Goal: Task Accomplishment & Management: Manage account settings

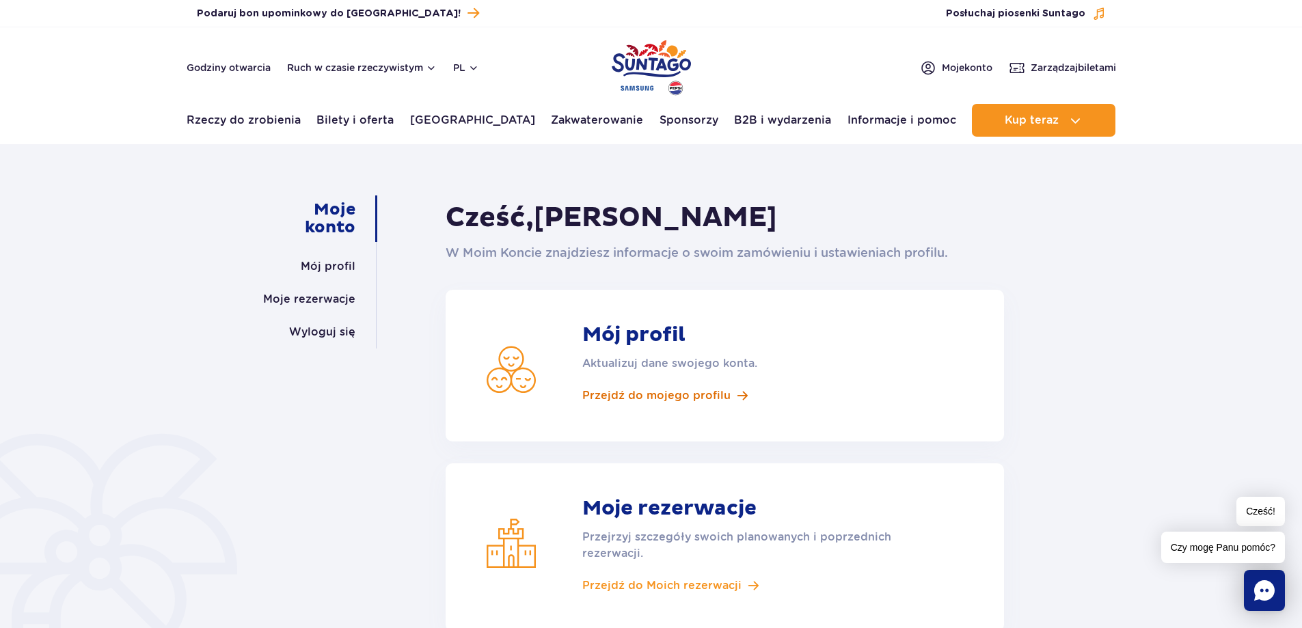
click at [681, 390] on font "Przejdź do mojego profilu" at bounding box center [656, 395] width 148 height 13
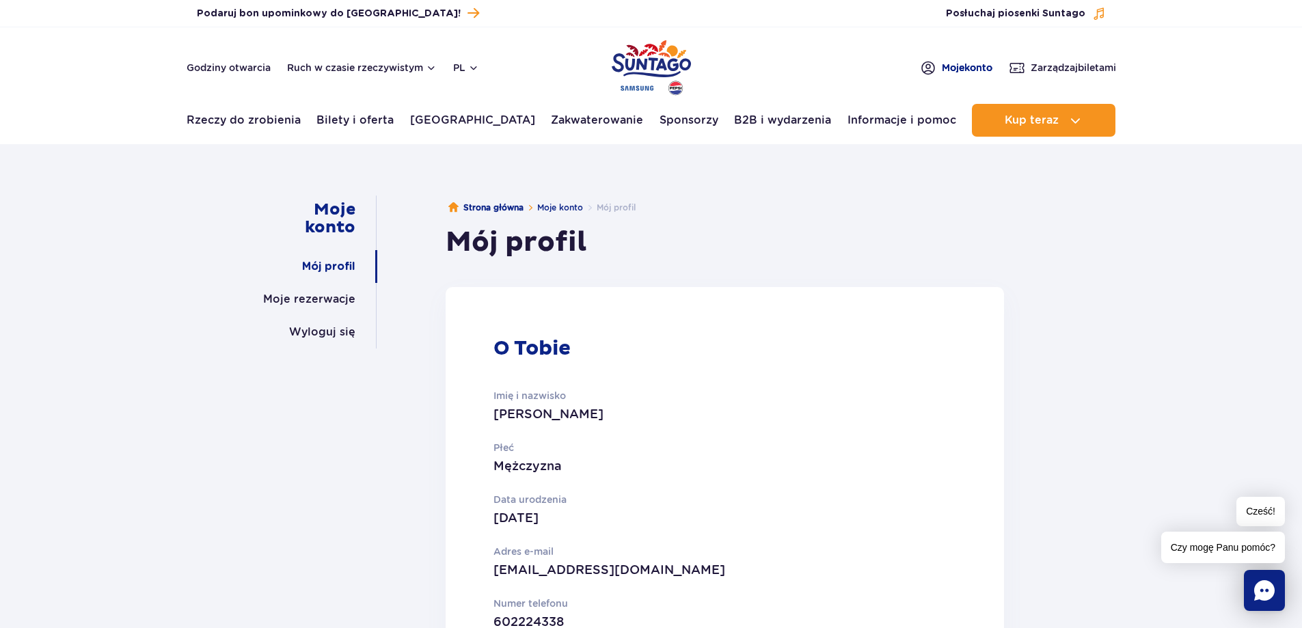
click at [959, 66] on font "Moje" at bounding box center [953, 67] width 23 height 11
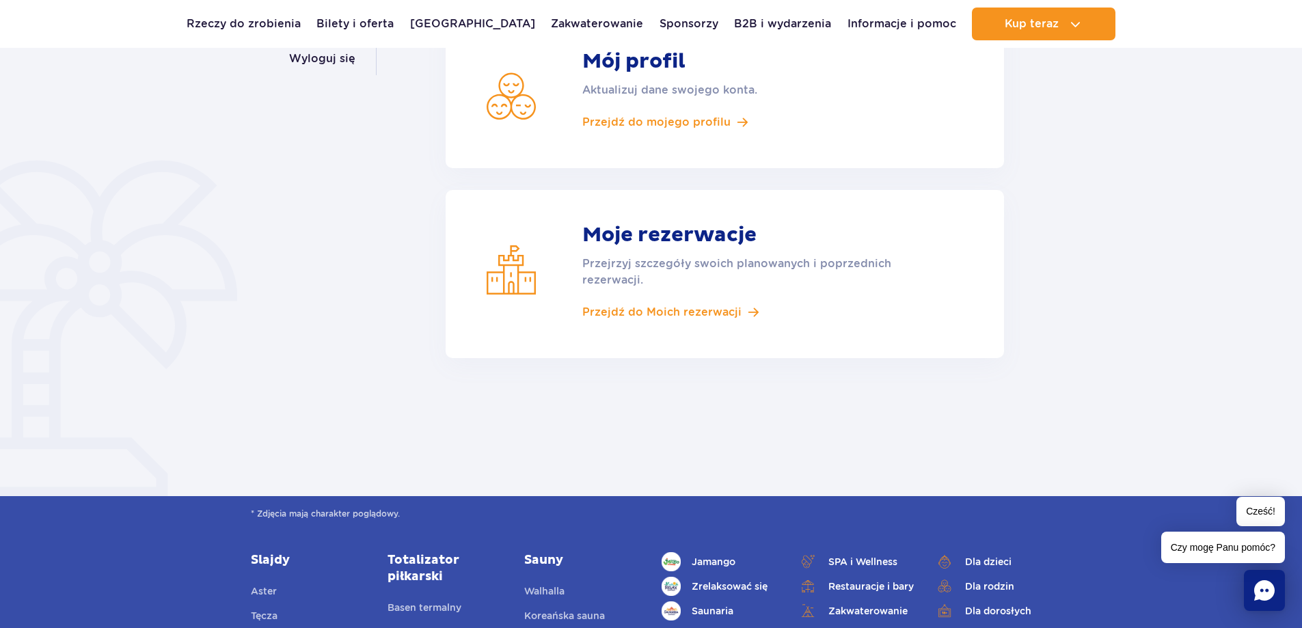
scroll to position [68, 0]
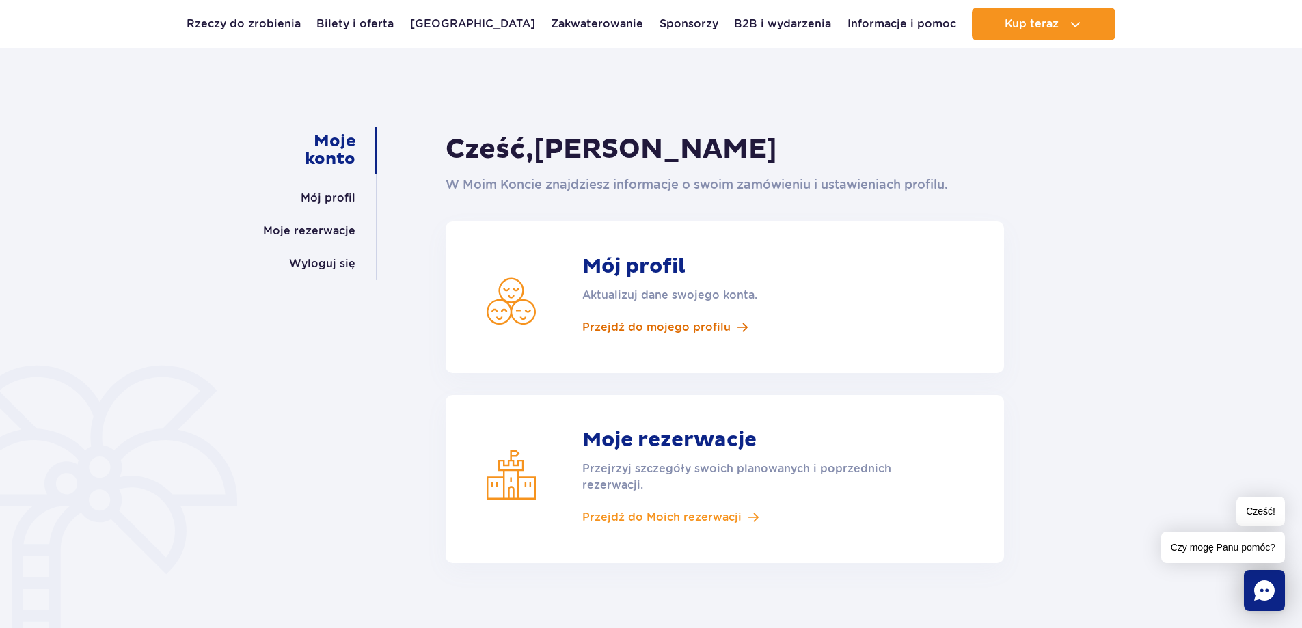
click at [634, 321] on font "Przejdź do mojego profilu" at bounding box center [656, 327] width 148 height 13
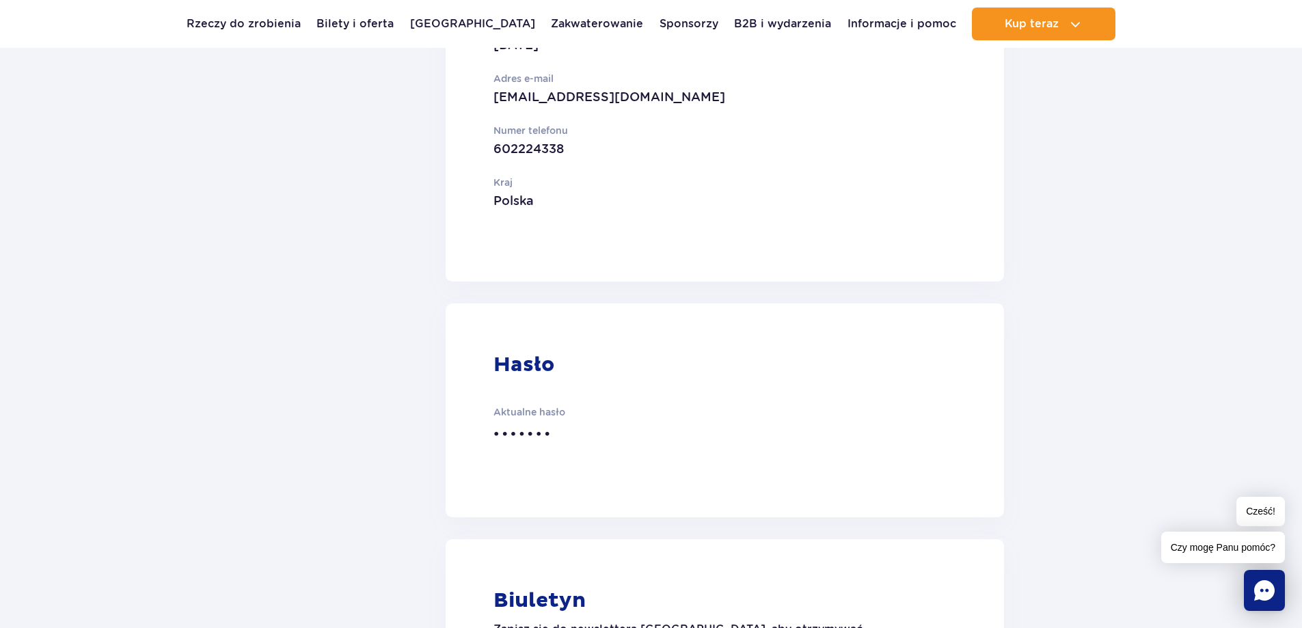
scroll to position [478, 0]
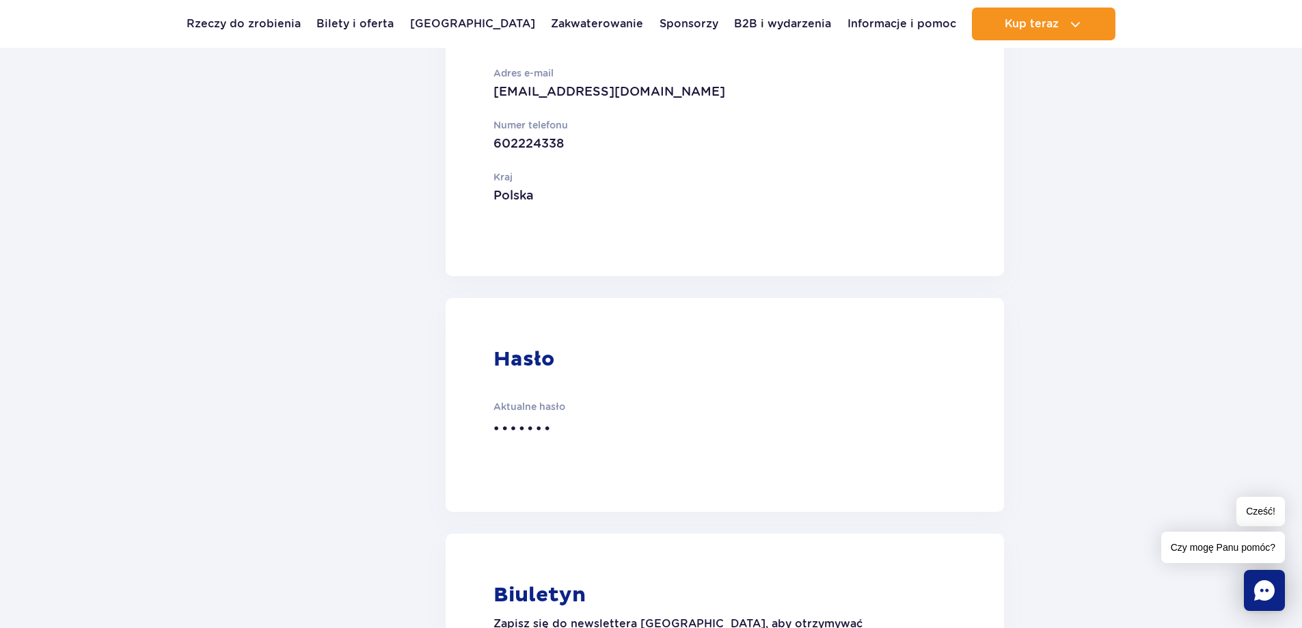
click at [543, 364] on font "Hasło" at bounding box center [524, 359] width 61 height 25
click at [541, 401] on p "Aktualne hasło" at bounding box center [672, 406] width 357 height 15
click at [550, 422] on font "•••••••" at bounding box center [523, 428] width 59 height 20
click at [552, 428] on font "•••••••" at bounding box center [523, 428] width 59 height 20
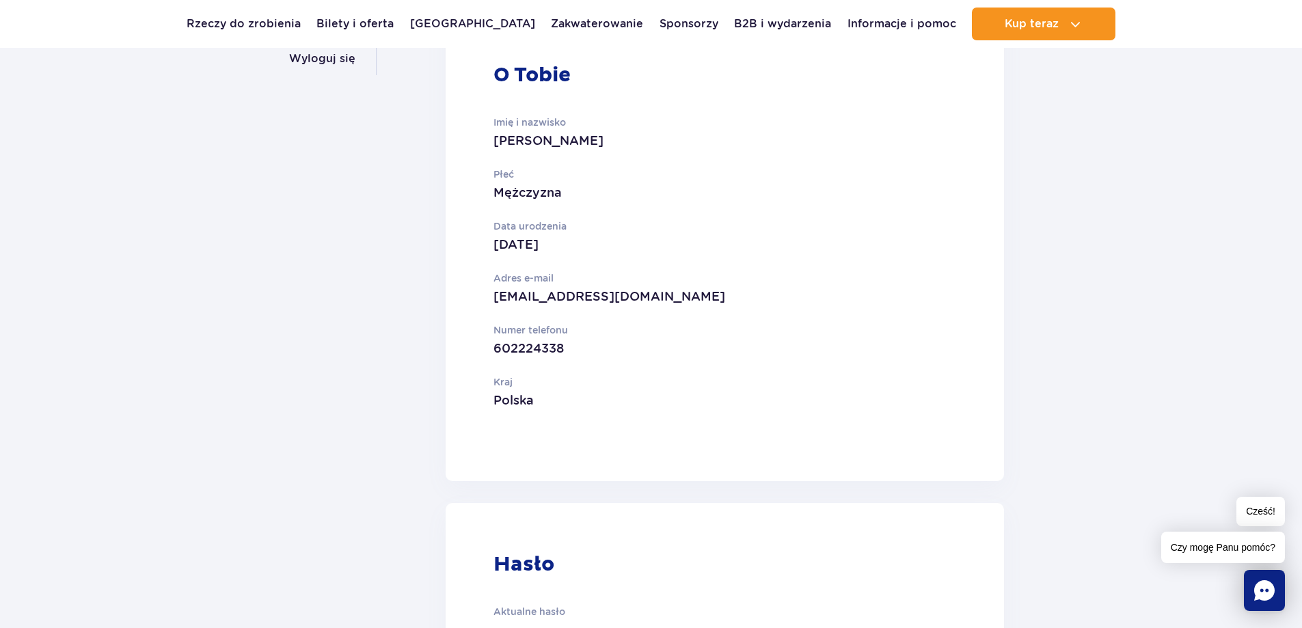
scroll to position [0, 0]
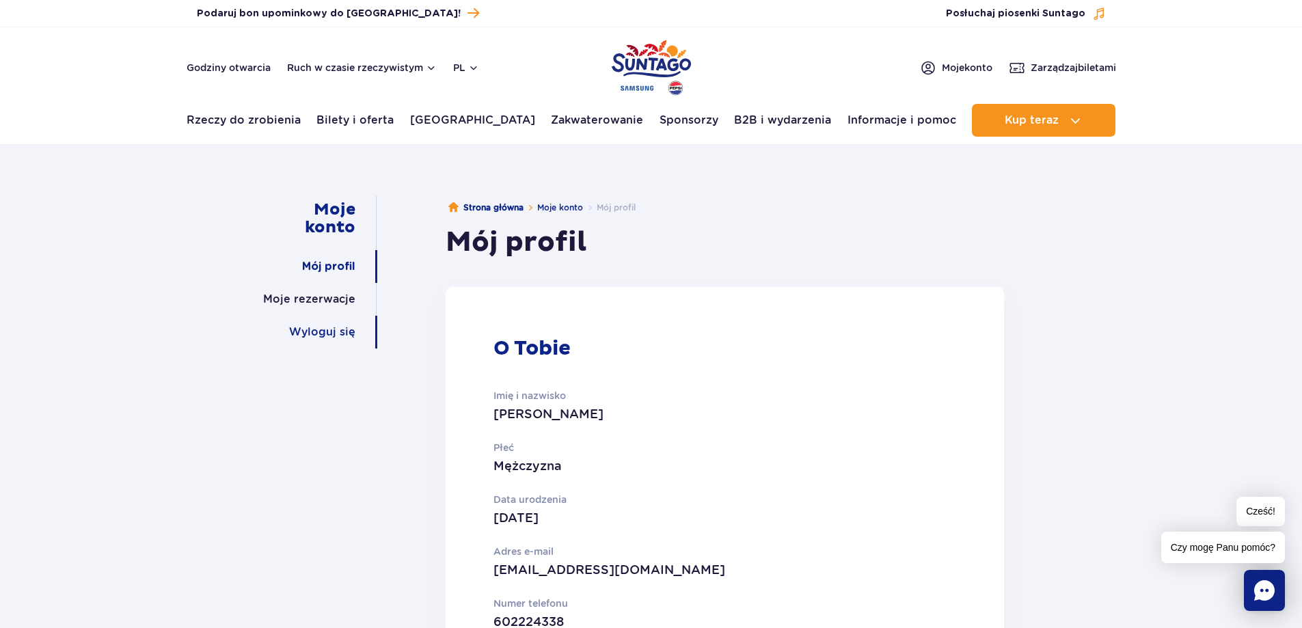
click at [324, 333] on font "Wyloguj się" at bounding box center [322, 331] width 66 height 13
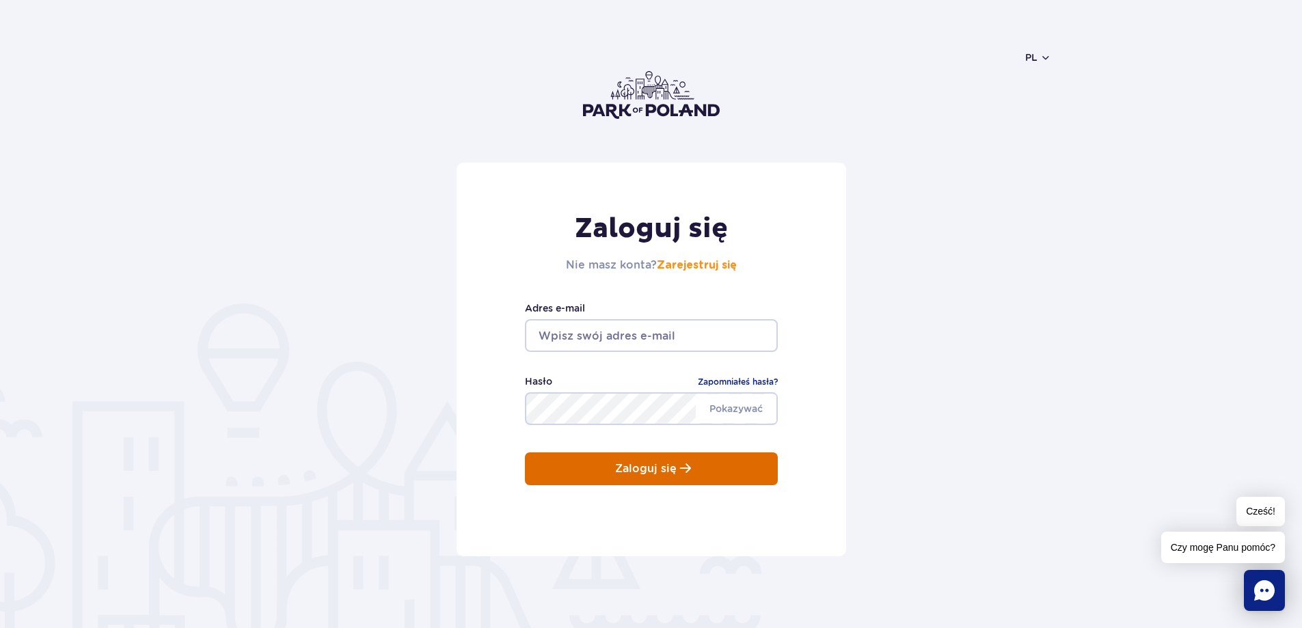
type input "asamajcher@gmail.com"
click at [650, 470] on p "Zaloguj się" at bounding box center [646, 469] width 62 height 12
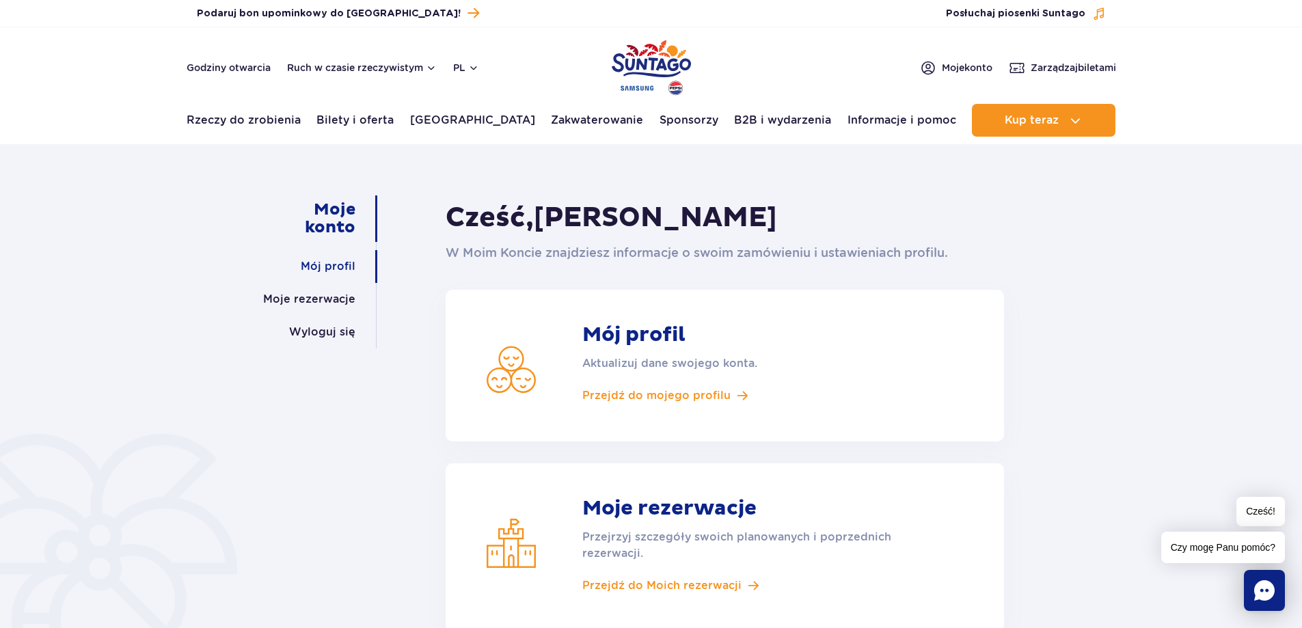
click at [331, 264] on font "Mój profil" at bounding box center [328, 266] width 55 height 13
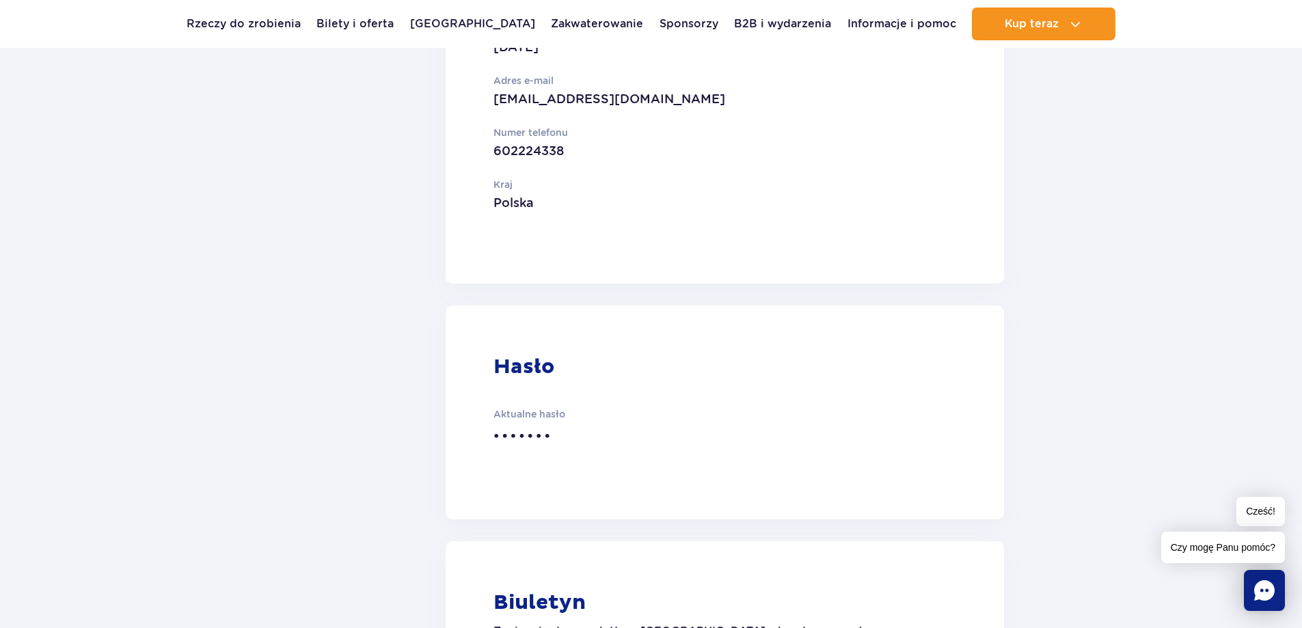
scroll to position [547, 0]
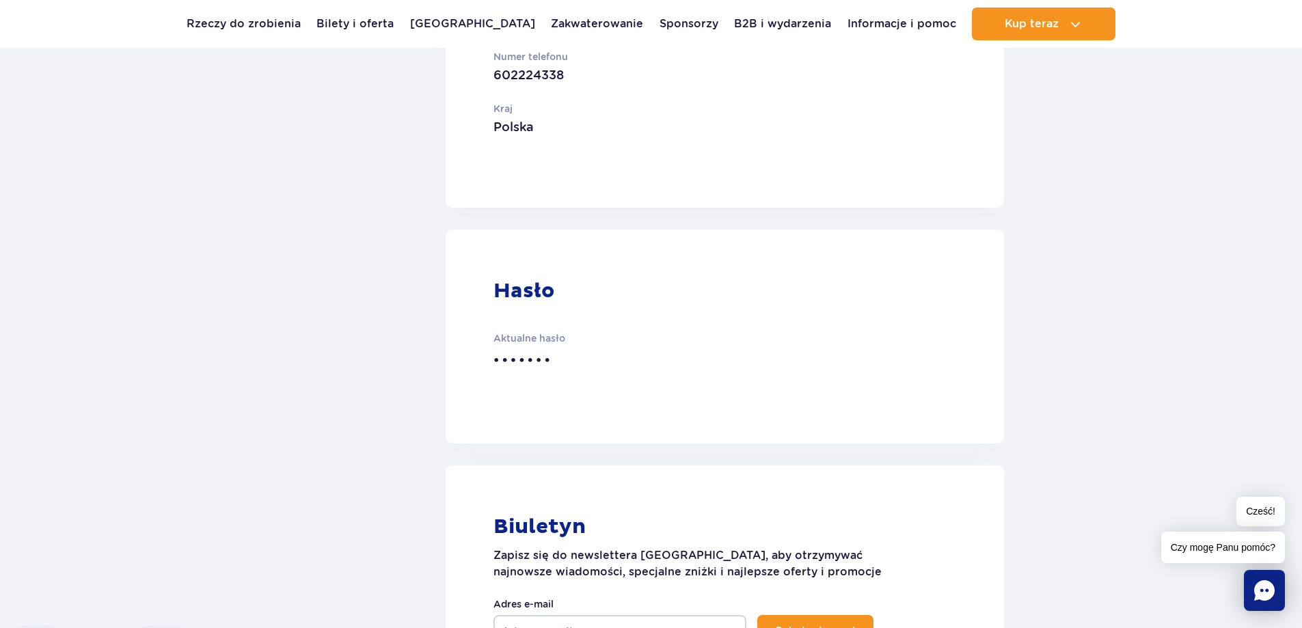
click at [543, 360] on font "•••••••" at bounding box center [523, 360] width 59 height 20
click at [554, 360] on p "•••••••" at bounding box center [672, 359] width 357 height 25
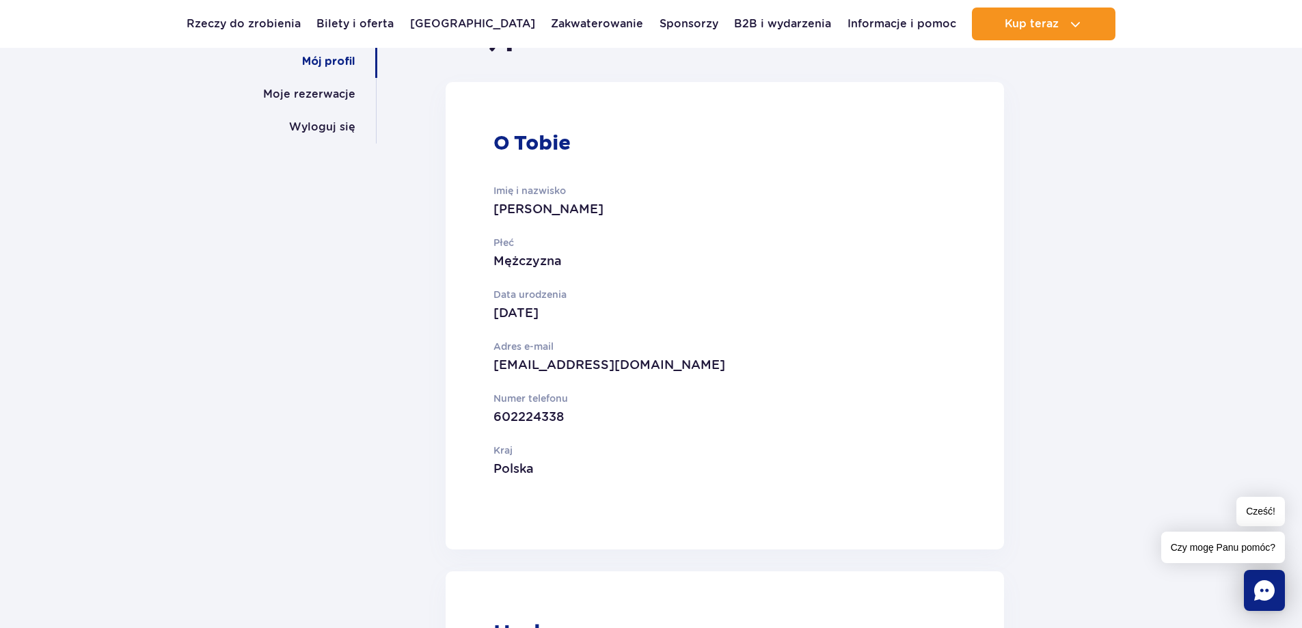
scroll to position [0, 0]
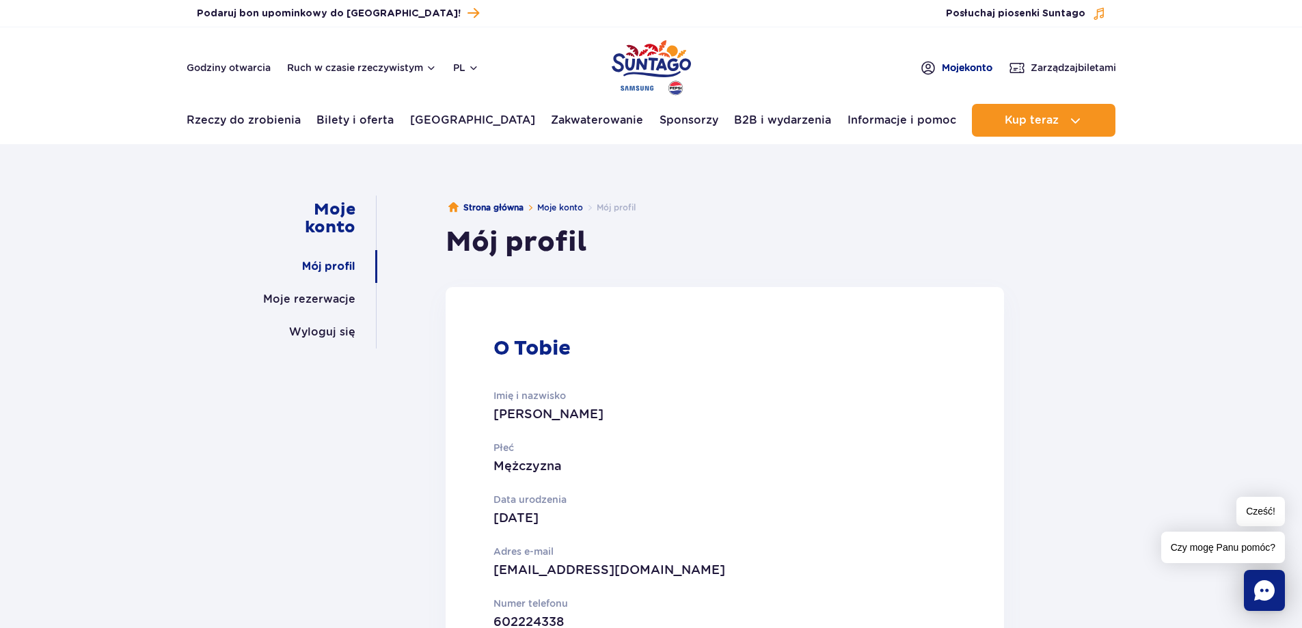
click at [920, 65] on img at bounding box center [928, 67] width 16 height 17
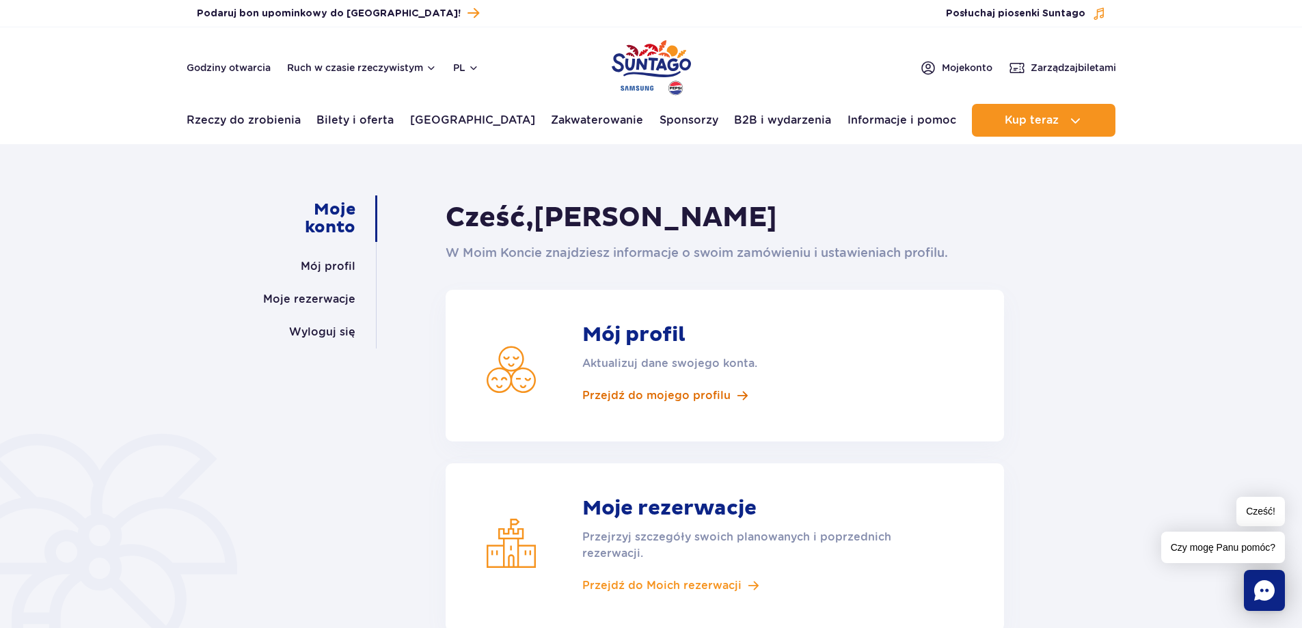
click at [660, 396] on font "Przejdź do mojego profilu" at bounding box center [656, 395] width 148 height 13
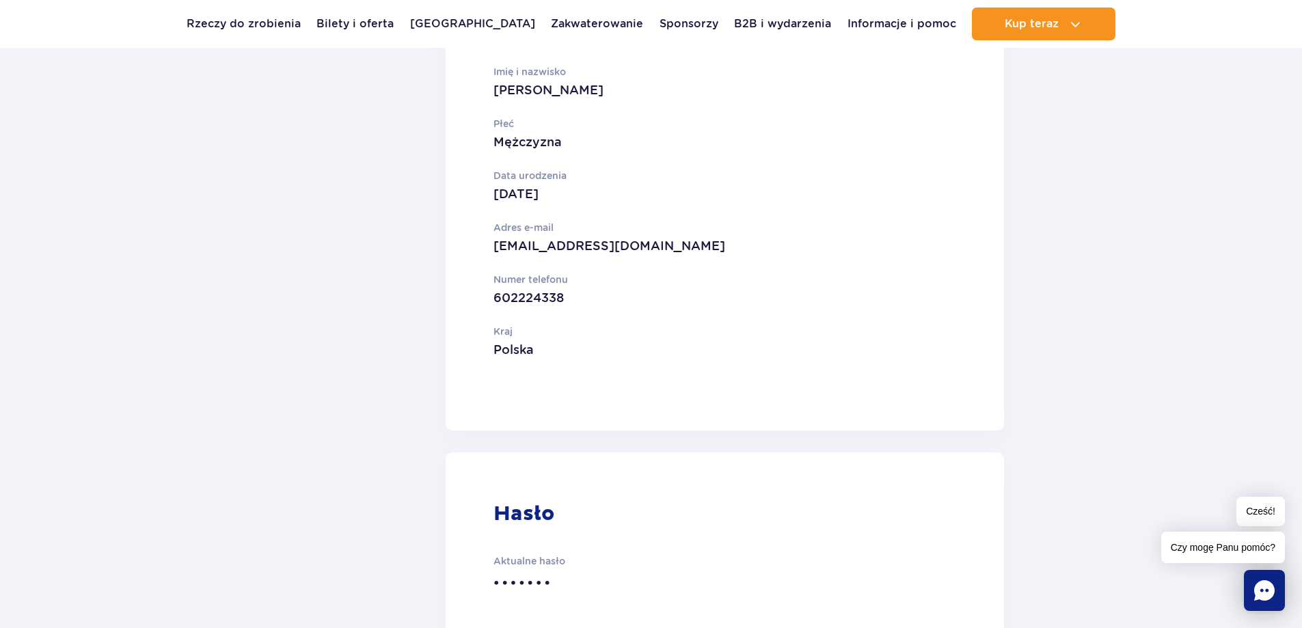
scroll to position [410, 0]
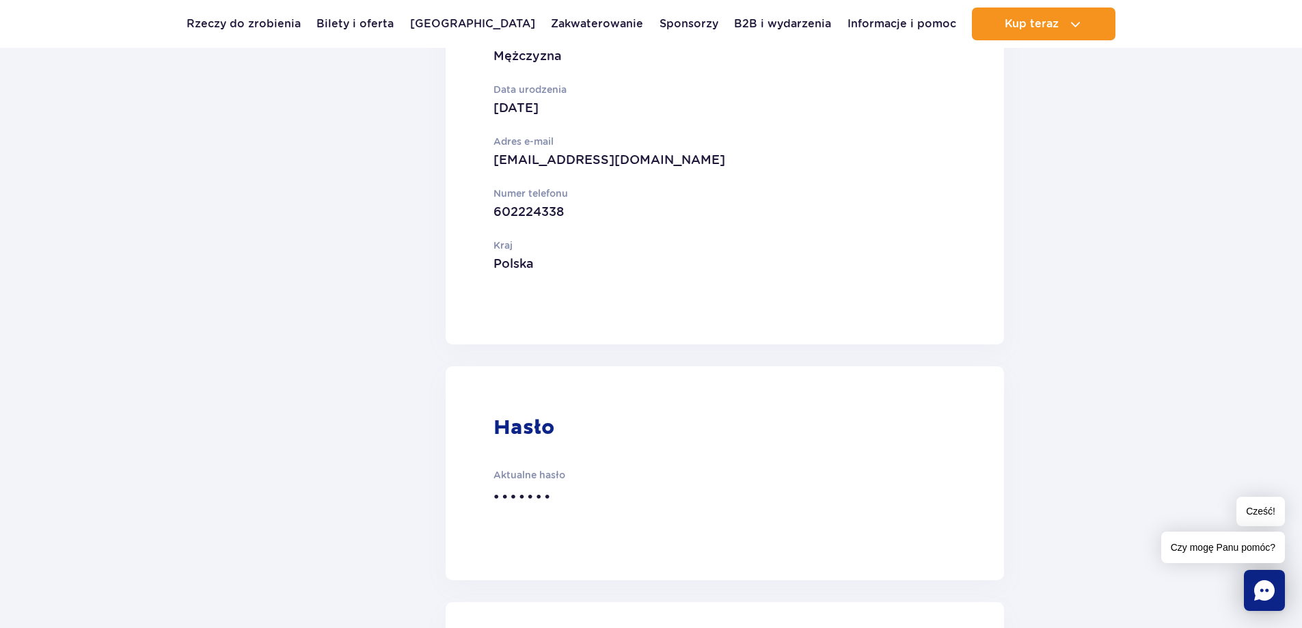
click at [545, 264] on p "Polska" at bounding box center [672, 263] width 357 height 19
click at [558, 493] on p "•••••••" at bounding box center [672, 496] width 357 height 25
click at [539, 425] on font "Hasło" at bounding box center [524, 427] width 61 height 25
click at [1267, 584] on icon "Pogawędzić" at bounding box center [1264, 590] width 21 height 21
